Goal: Task Accomplishment & Management: Use online tool/utility

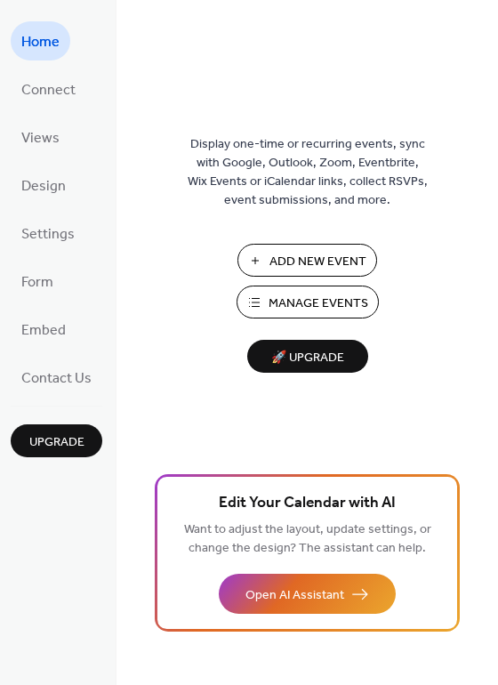
click at [307, 260] on span "Add New Event" at bounding box center [317, 262] width 97 height 19
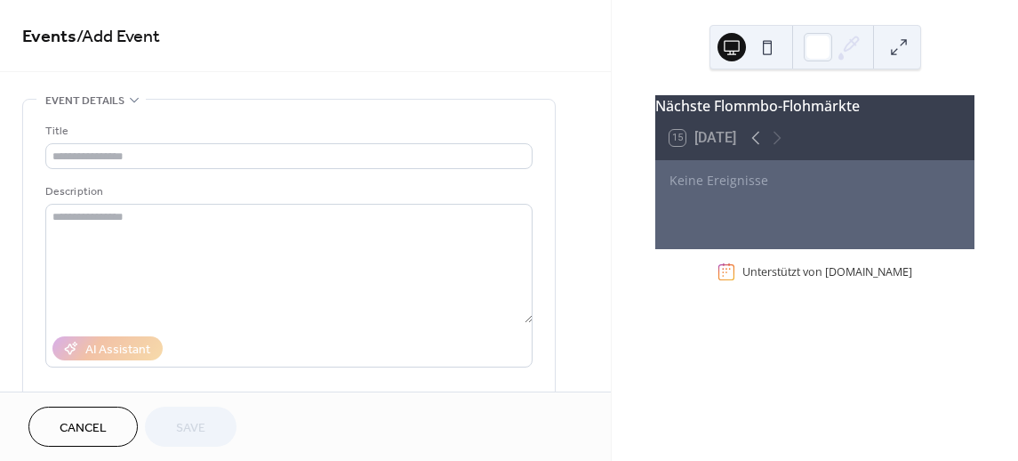
click at [777, 145] on div at bounding box center [766, 137] width 43 height 21
click at [753, 116] on div "Nächste Flommbo-Flohmärkte" at bounding box center [814, 105] width 319 height 21
click at [707, 145] on div "15 Heute" at bounding box center [703, 138] width 67 height 16
click at [714, 189] on div "Keine Ereignisse" at bounding box center [815, 180] width 291 height 19
